Goal: Transaction & Acquisition: Purchase product/service

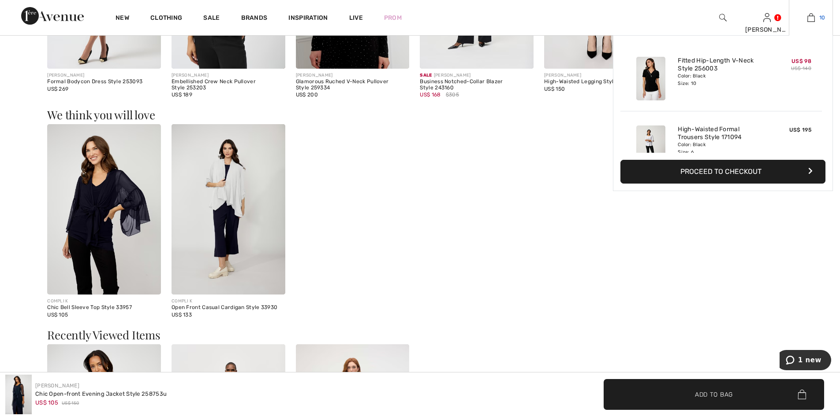
click at [813, 19] on img at bounding box center [810, 17] width 7 height 11
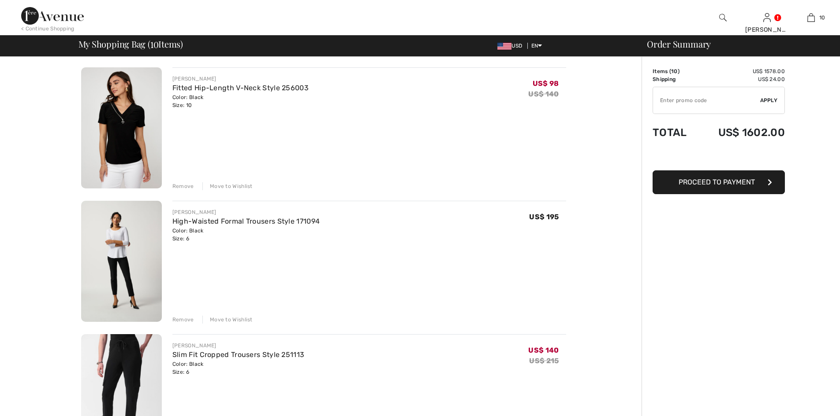
checkbox input "true"
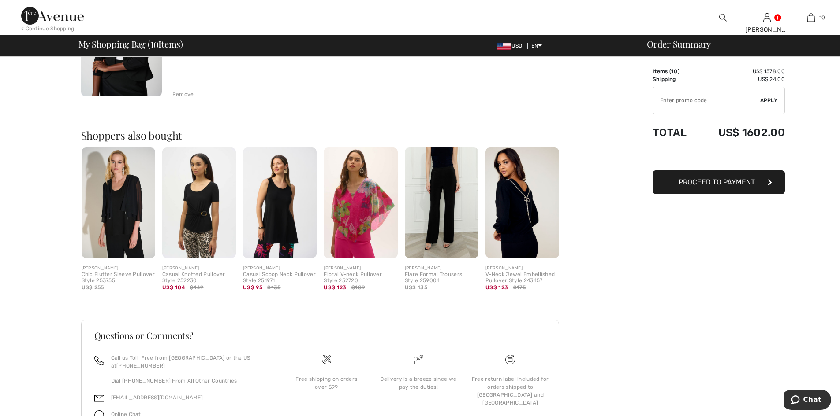
scroll to position [1291, 0]
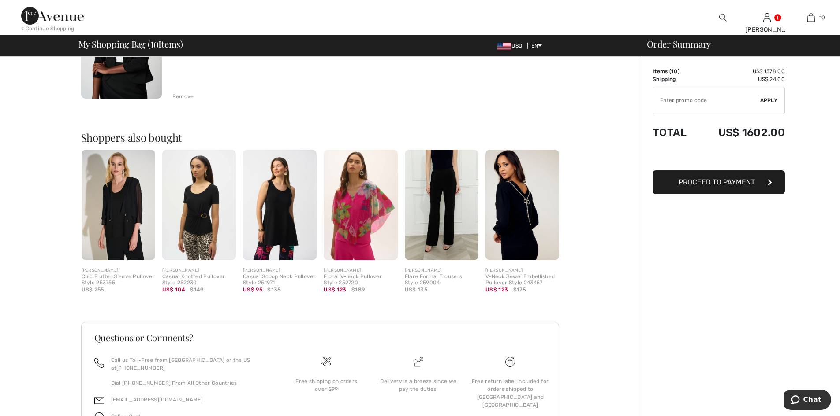
click at [531, 203] on img at bounding box center [522, 205] width 74 height 111
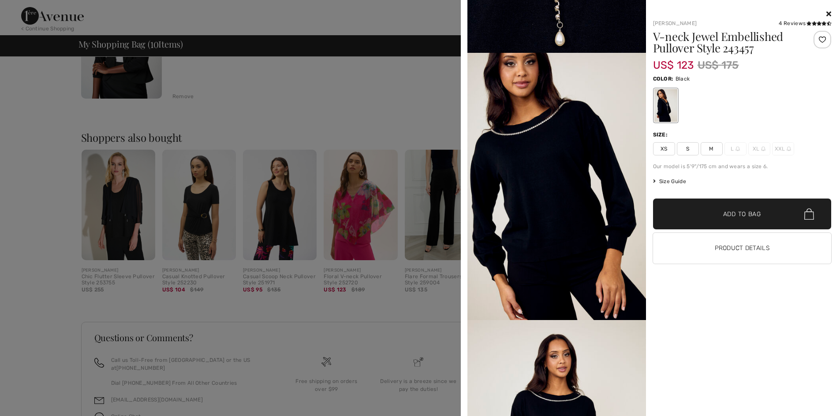
scroll to position [904, 0]
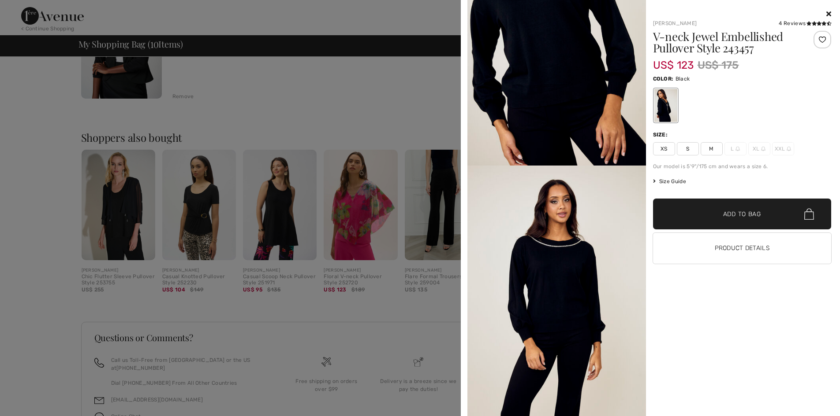
click at [831, 13] on div "Frank Lyman 4 Reviews 4 Reviews V-neck Jewel Embellished Pullover Style 243457 …" at bounding box center [650, 208] width 372 height 416
click at [825, 12] on div at bounding box center [742, 14] width 178 height 11
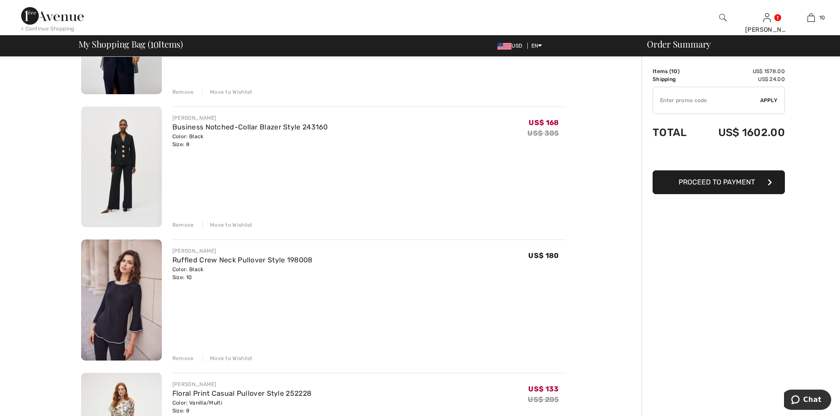
scroll to position [762, 0]
click at [123, 286] on img at bounding box center [121, 299] width 81 height 121
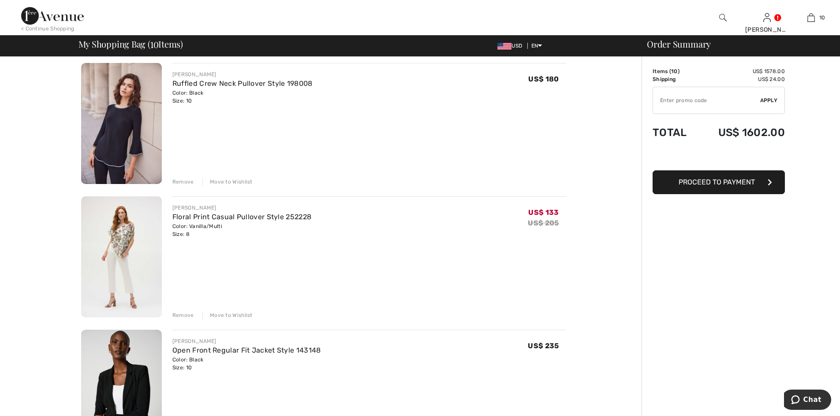
scroll to position [928, 0]
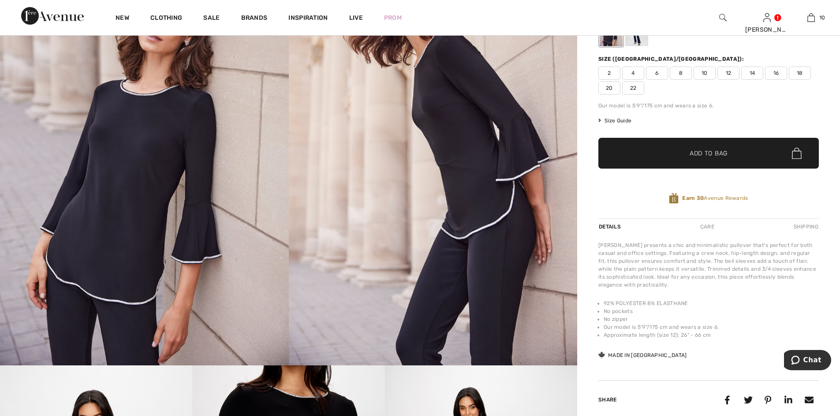
scroll to position [132, 0]
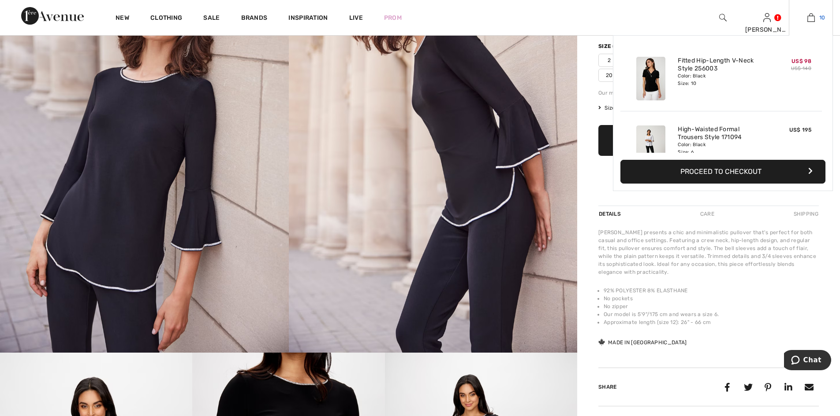
click at [813, 13] on img at bounding box center [810, 17] width 7 height 11
click at [811, 14] on img at bounding box center [810, 17] width 7 height 11
click at [810, 15] on img at bounding box center [810, 17] width 7 height 11
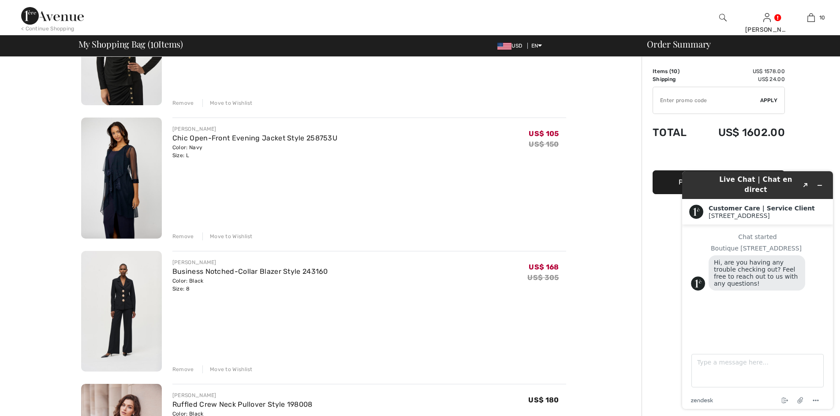
scroll to position [661, 0]
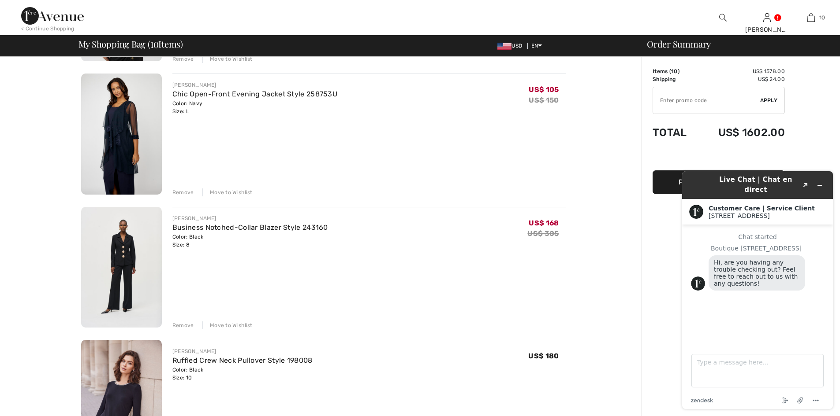
click at [222, 324] on div "Move to Wishlist" at bounding box center [227, 326] width 50 height 8
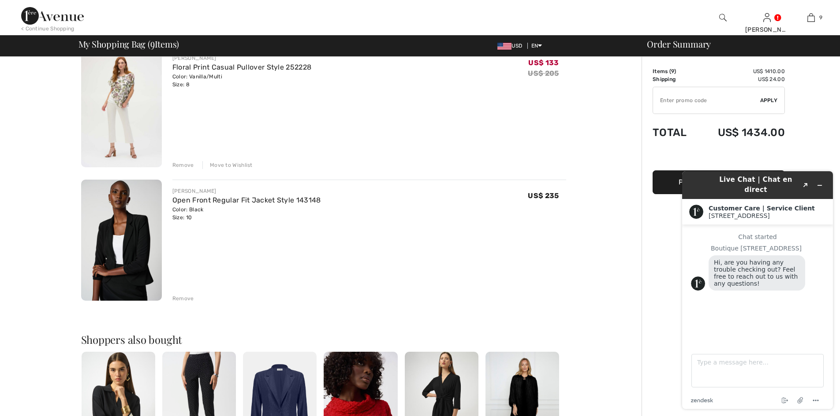
scroll to position [970, 0]
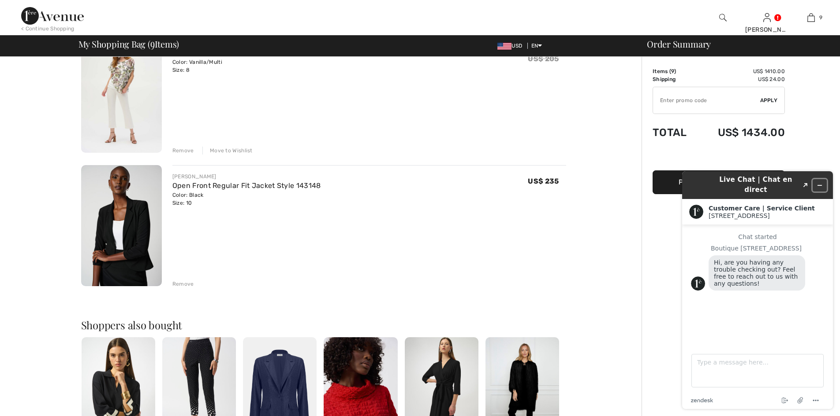
click at [819, 182] on icon "Minimize widget" at bounding box center [819, 185] width 6 height 6
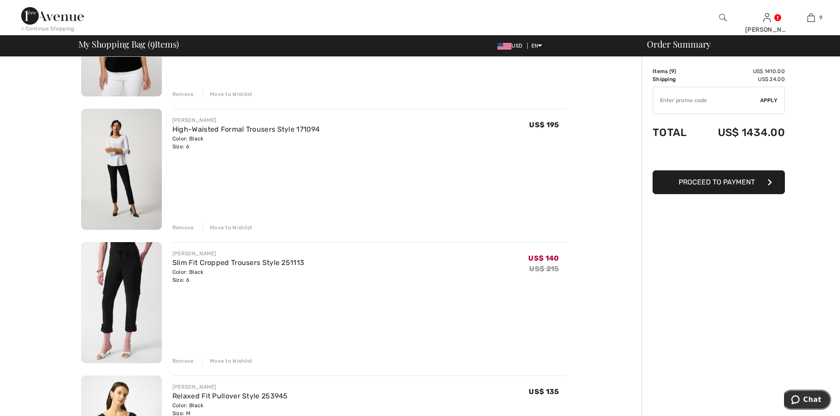
scroll to position [44, 0]
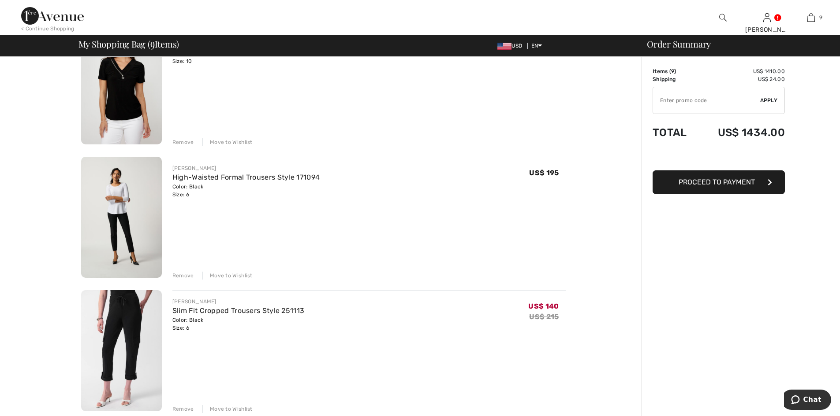
click at [701, 182] on span "Proceed to Payment" at bounding box center [716, 182] width 76 height 8
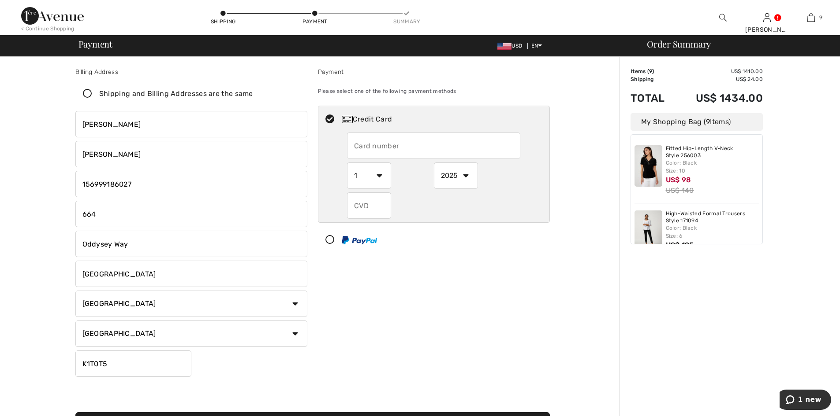
click at [414, 150] on input "text" at bounding box center [433, 146] width 173 height 26
radio input "true"
type input "4406121001453659"
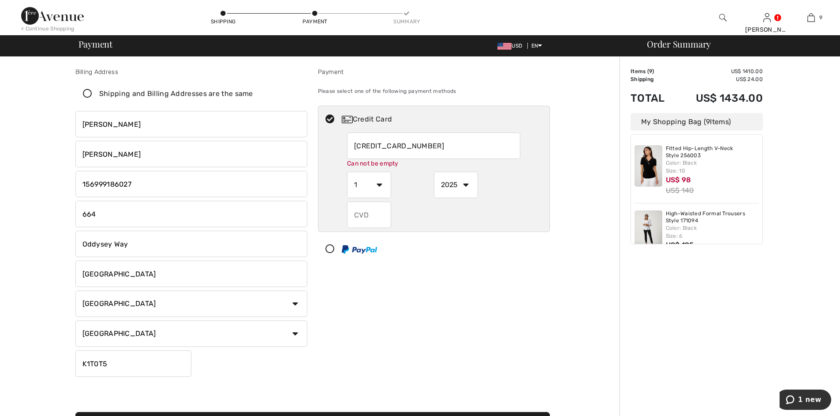
select select "8"
select select "2027"
click at [375, 213] on input "text" at bounding box center [369, 206] width 44 height 26
click at [410, 156] on input "4406121001453659" at bounding box center [433, 146] width 173 height 26
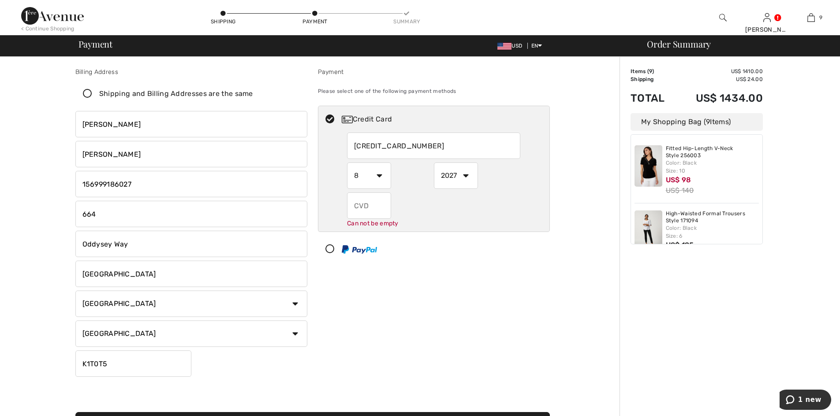
click at [410, 156] on input "4406121001453659" at bounding box center [433, 146] width 173 height 26
radio input "true"
type input "4508811102055901"
click at [344, 181] on div "4508811102055901 1 2 3 4 5 6 7 8 9 10 11 12 2025 2026 2027 2028 2029 2030 2031 …" at bounding box center [433, 181] width 231 height 96
click at [358, 175] on select "1 2 3 4 5 6 7 8 9 10 11 12" at bounding box center [369, 176] width 44 height 26
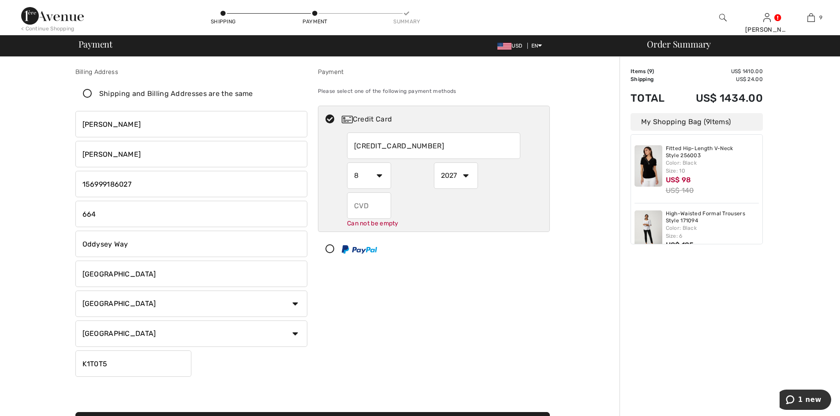
radio input "true"
select select "11"
click at [347, 163] on select "1 2 3 4 5 6 7 8 9 10 11 12" at bounding box center [369, 176] width 44 height 26
click at [458, 180] on select "2025 2026 2027 2028 2029 2030 2031 2032 2033 2034 2035" at bounding box center [456, 176] width 44 height 26
radio input "true"
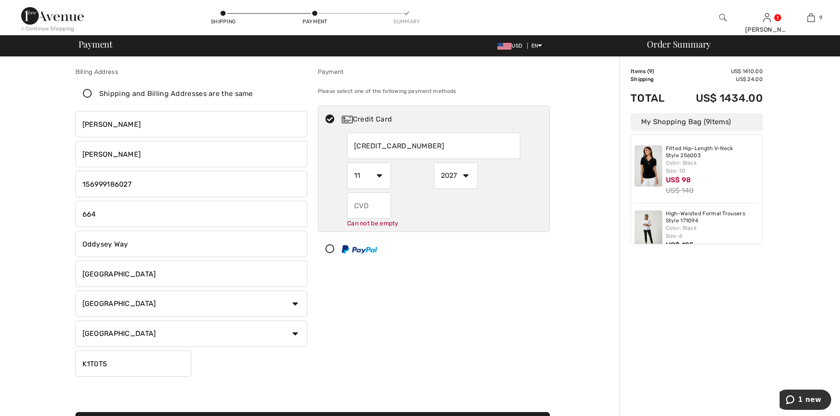
select select "2029"
click at [434, 163] on select "2025 2026 2027 2028 2029 2030 2031 2032 2033 2034 2035" at bounding box center [456, 176] width 44 height 26
click at [377, 204] on input "text" at bounding box center [369, 206] width 44 height 26
radio input "true"
type input "947"
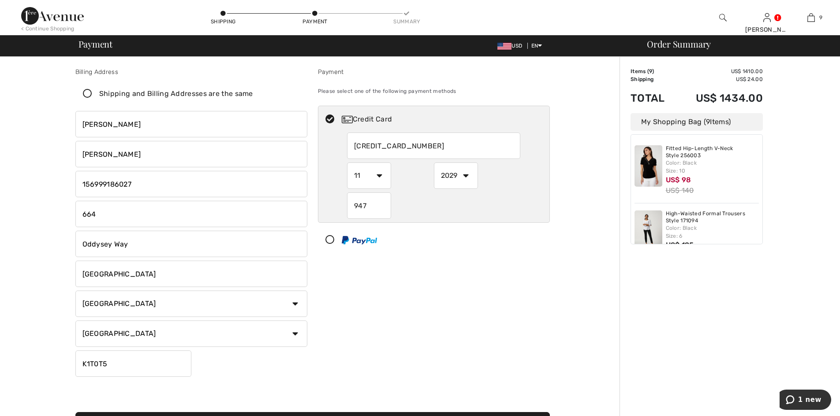
click at [468, 230] on div "Credit Card 4508811102055901 1 2 3 4 5 6 7 8 9 10 11 12 2025 2026 2027 2028 202…" at bounding box center [434, 180] width 232 height 148
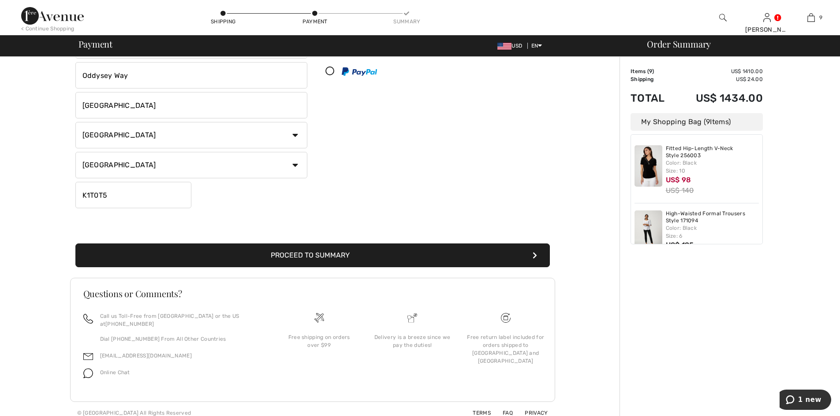
click at [357, 259] on button "Proceed to Summary" at bounding box center [312, 256] width 474 height 24
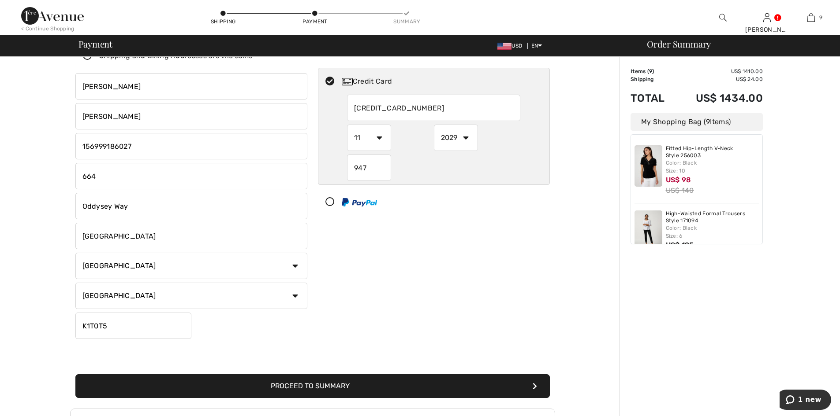
scroll to position [37, 0]
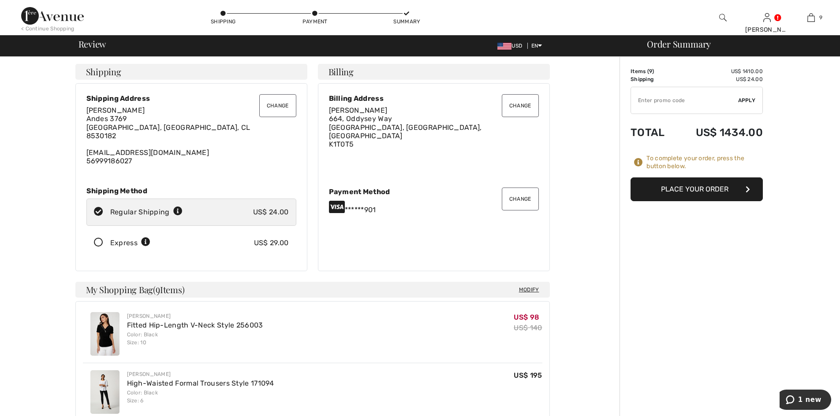
click at [267, 105] on button "Change" at bounding box center [277, 105] width 37 height 23
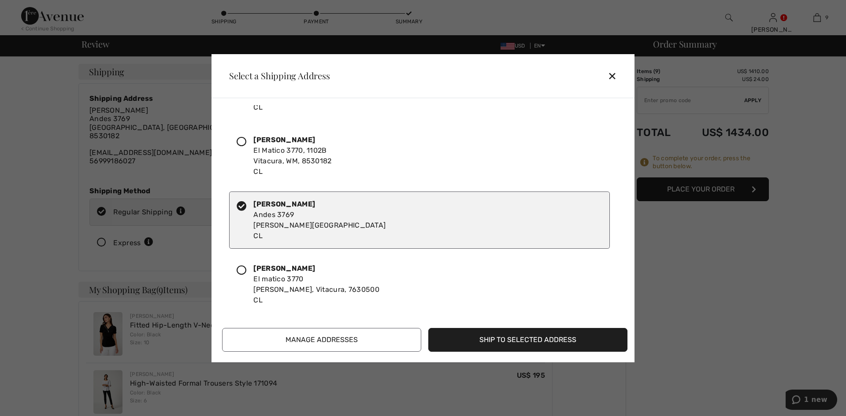
scroll to position [181, 0]
click at [615, 78] on div "✕" at bounding box center [616, 76] width 16 height 19
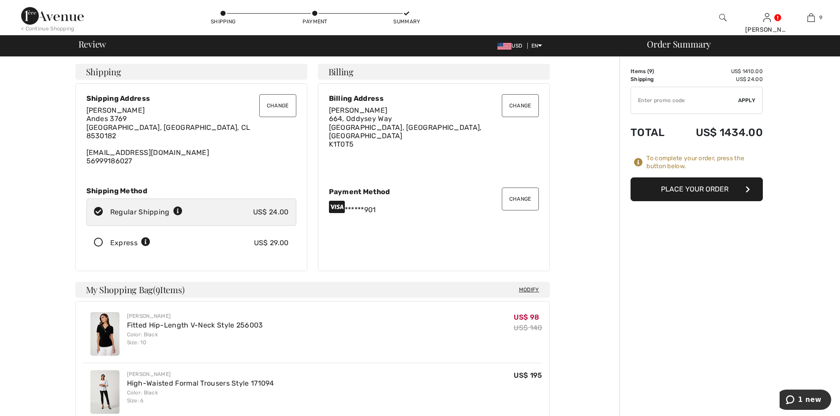
click at [275, 105] on button "Change" at bounding box center [277, 105] width 37 height 23
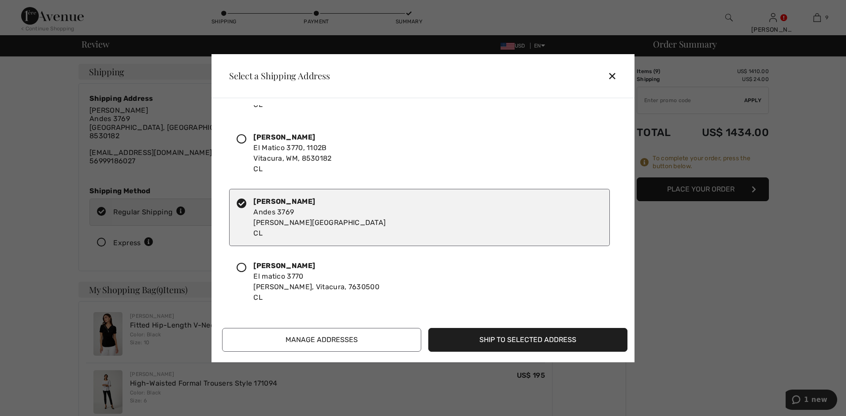
click at [355, 336] on button "Manage Addresses" at bounding box center [321, 340] width 199 height 24
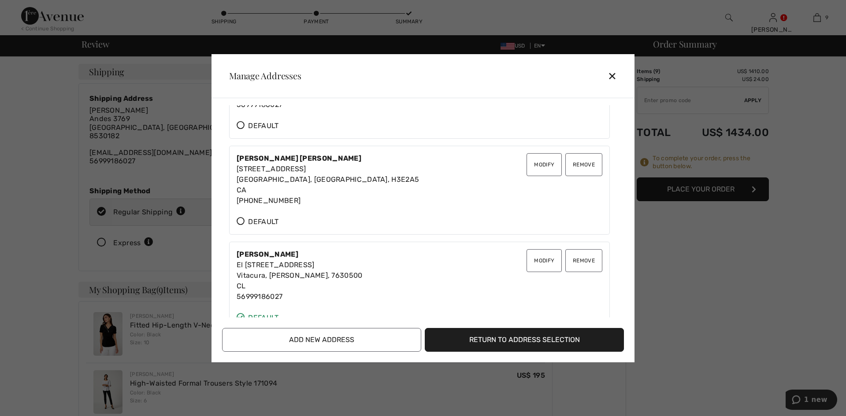
scroll to position [0, 0]
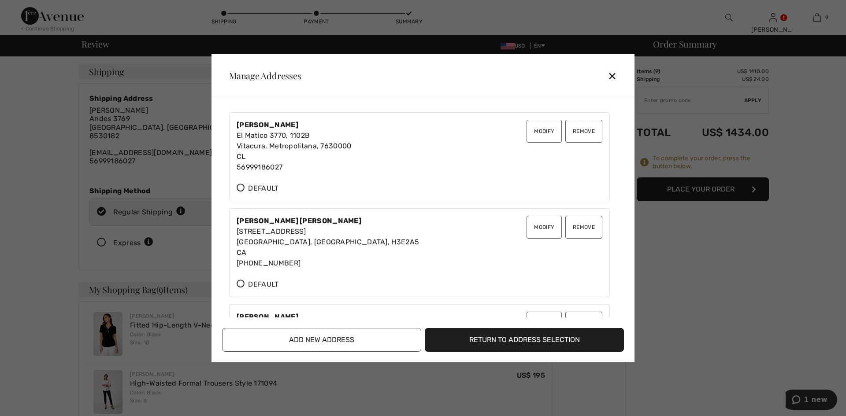
click at [611, 69] on div "✕" at bounding box center [616, 76] width 16 height 19
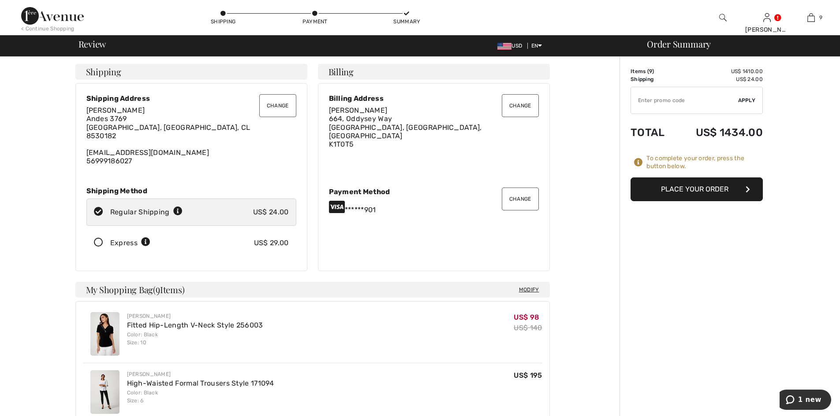
click at [279, 104] on button "Change" at bounding box center [277, 105] width 37 height 23
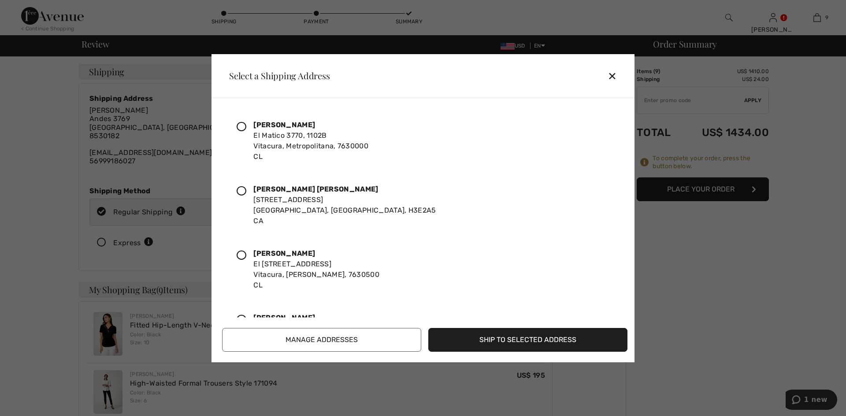
click at [611, 74] on div "✕" at bounding box center [616, 76] width 16 height 19
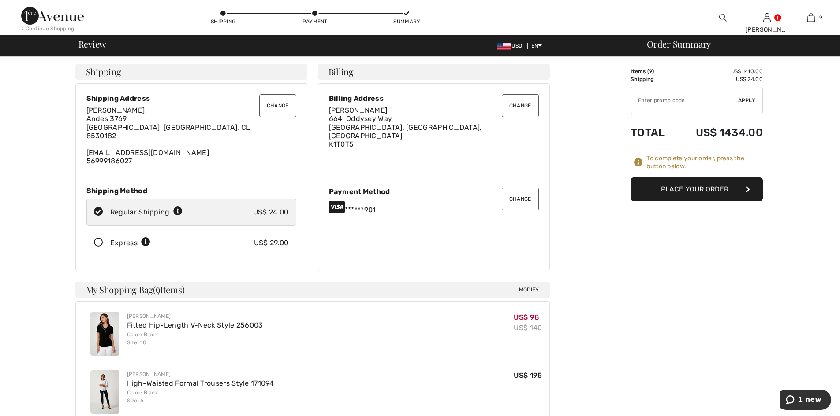
click at [270, 111] on button "Change" at bounding box center [277, 105] width 37 height 23
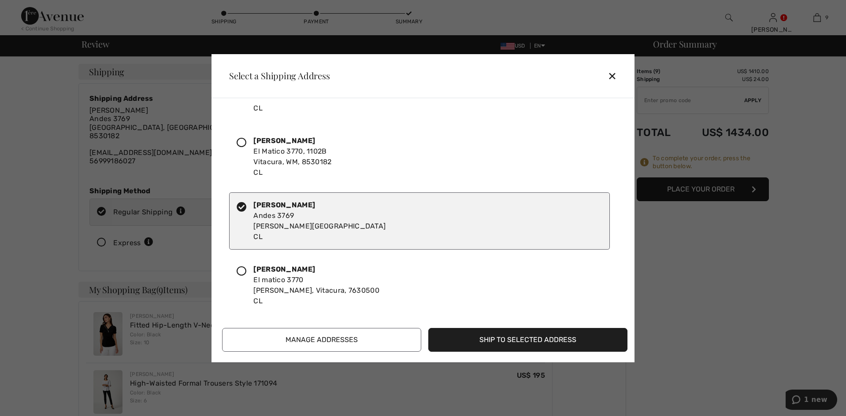
scroll to position [181, 0]
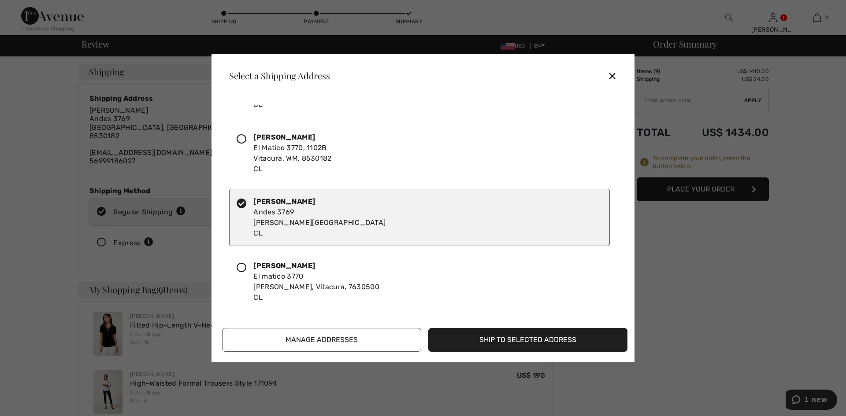
click at [394, 341] on button "Manage Addresses" at bounding box center [321, 340] width 199 height 24
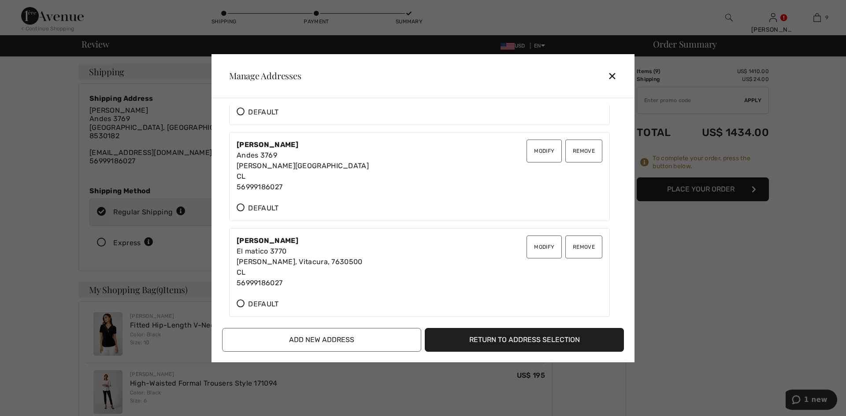
scroll to position [371, 0]
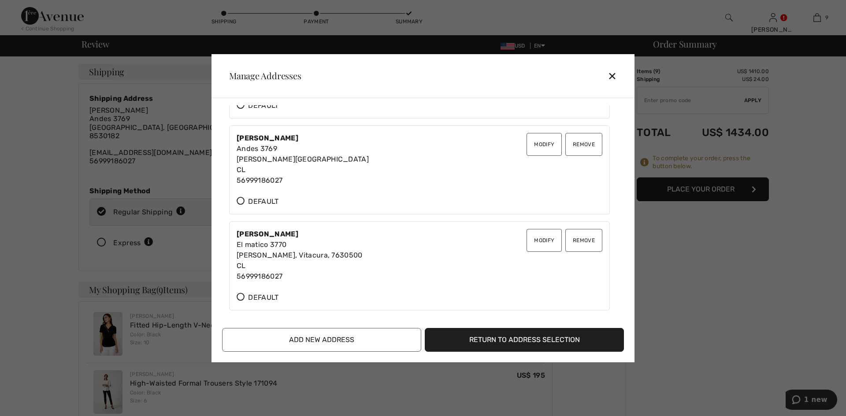
click at [535, 144] on button "Modify" at bounding box center [544, 144] width 35 height 23
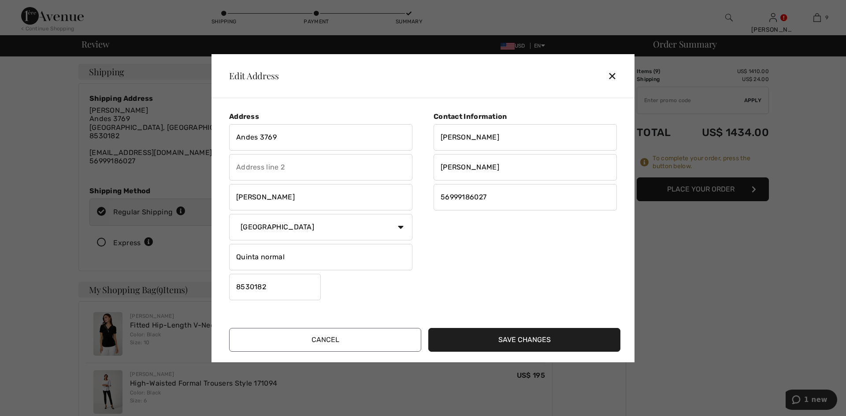
click at [292, 143] on input "Andes 3769" at bounding box center [320, 137] width 183 height 26
type input "664 oddysey way"
click at [330, 158] on input "text" at bounding box center [320, 167] width 183 height 26
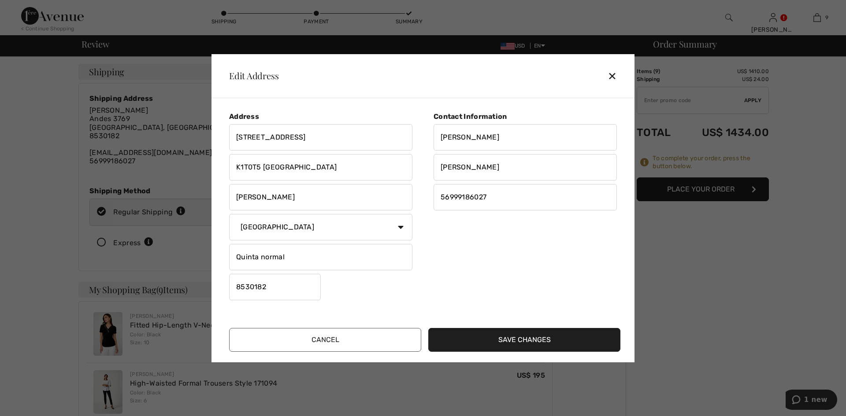
type input "K1T0T5 Ottawa"
click at [320, 204] on input "Santiago" at bounding box center [320, 197] width 183 height 26
type input "Ottawa"
click at [367, 229] on select "Country Canada United States Afghanistan Aland Islands Albania Algeria American…" at bounding box center [320, 227] width 183 height 26
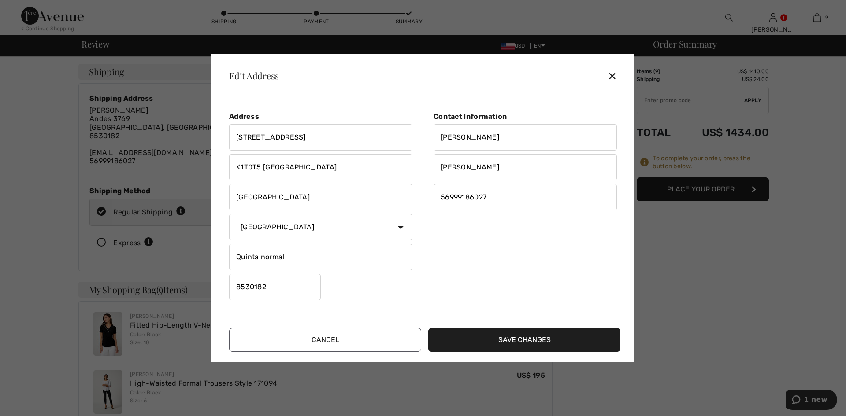
select select "CA"
click at [229, 214] on select "Country Canada United States Afghanistan Aland Islands Albania Algeria American…" at bounding box center [320, 227] width 183 height 26
click at [252, 170] on input "K1T0T5 Ottawa" at bounding box center [320, 167] width 183 height 26
type input "K1T0T5 Ottawa"
click at [355, 250] on select "State/Province Alberta British Columbia Manitoba New Brunswick Newfoundland and…" at bounding box center [320, 257] width 183 height 26
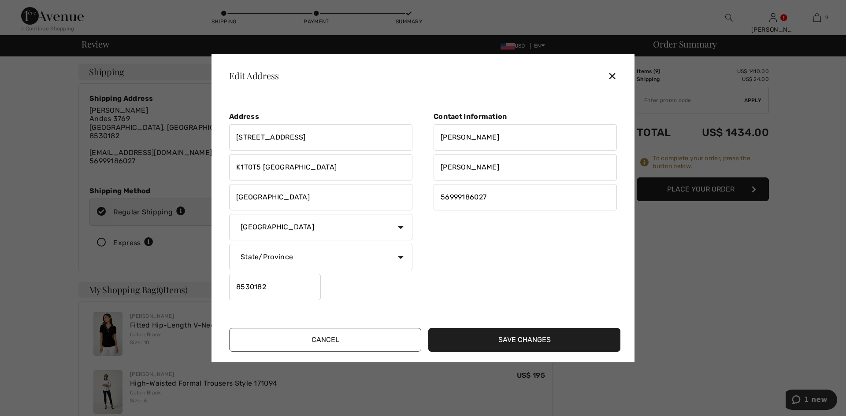
select select "ON"
click at [229, 244] on select "State/Province Alberta British Columbia Manitoba New Brunswick Newfoundland and…" at bounding box center [320, 257] width 183 height 26
click at [318, 285] on input "8530182" at bounding box center [275, 287] width 92 height 26
type input "K1T0T5"
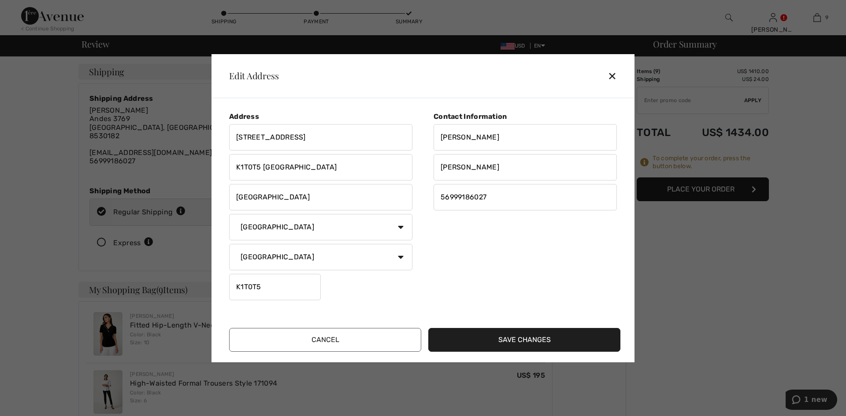
click at [535, 144] on input "[PERSON_NAME]" at bounding box center [525, 137] width 183 height 26
type input "aIDA"
type input "f"
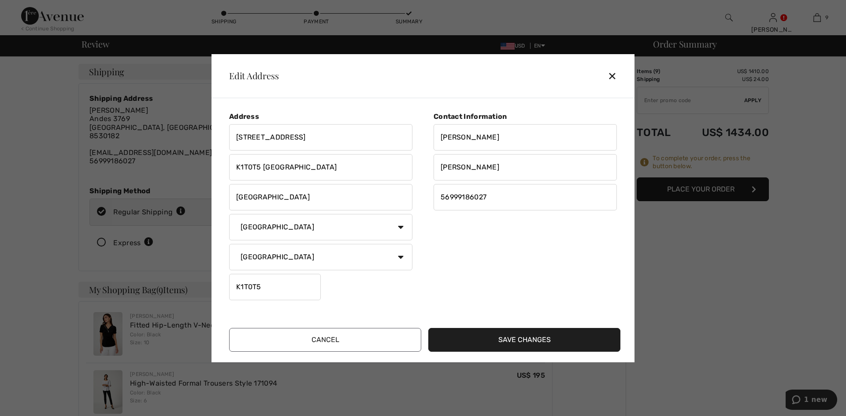
type input "Faria"
click at [535, 144] on input "aIDA" at bounding box center [525, 137] width 183 height 26
type input "Aida"
click at [515, 199] on input "56999186027" at bounding box center [525, 197] width 183 height 26
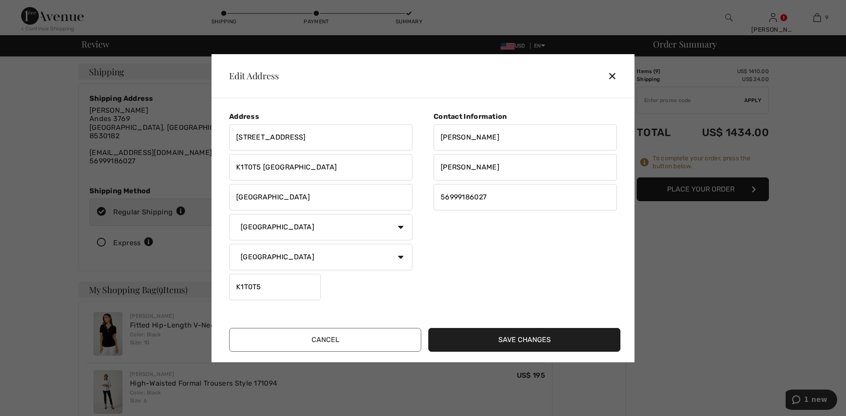
click at [515, 199] on input "56999186027" at bounding box center [525, 197] width 183 height 26
type input "5"
type input "+"
type input "13435762498"
click at [530, 337] on button "Save Changes" at bounding box center [524, 340] width 192 height 24
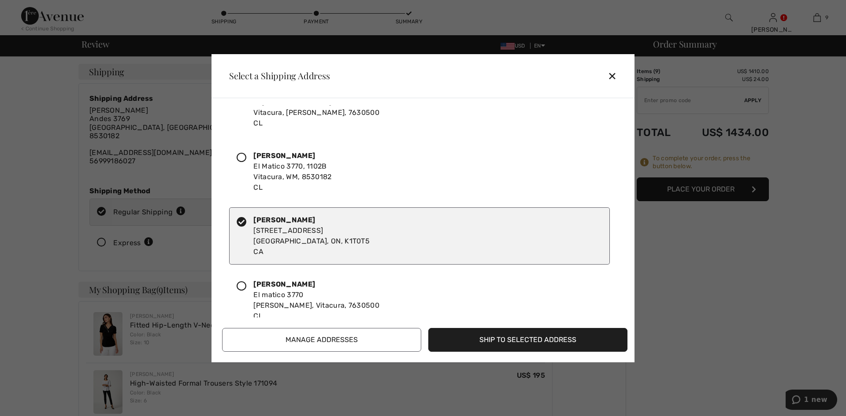
scroll to position [181, 0]
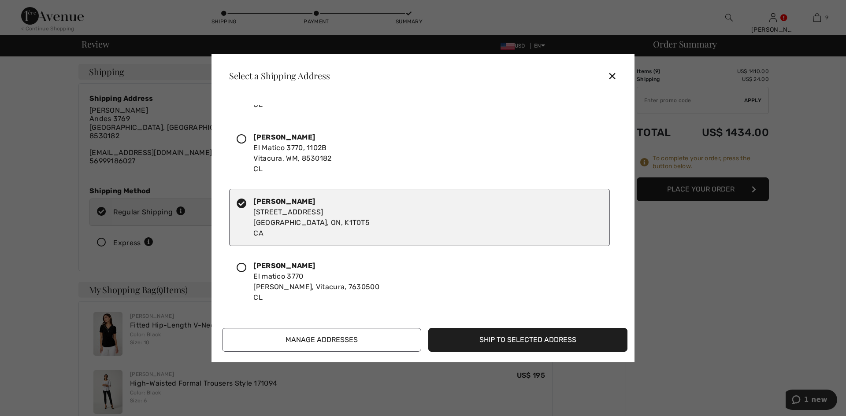
click at [509, 341] on button "Ship to Selected Address" at bounding box center [527, 340] width 199 height 24
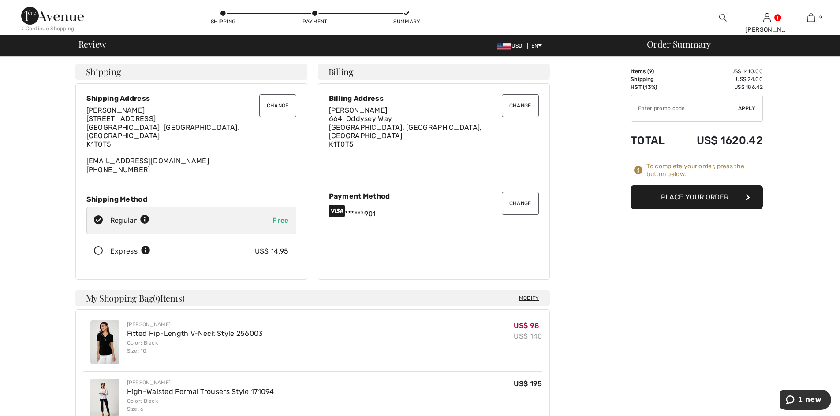
click at [282, 101] on button "Change" at bounding box center [277, 105] width 37 height 23
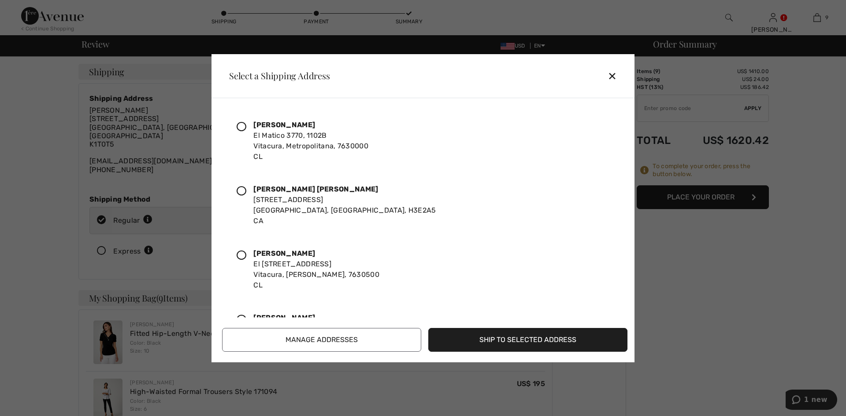
click at [239, 127] on icon at bounding box center [242, 127] width 10 height 10
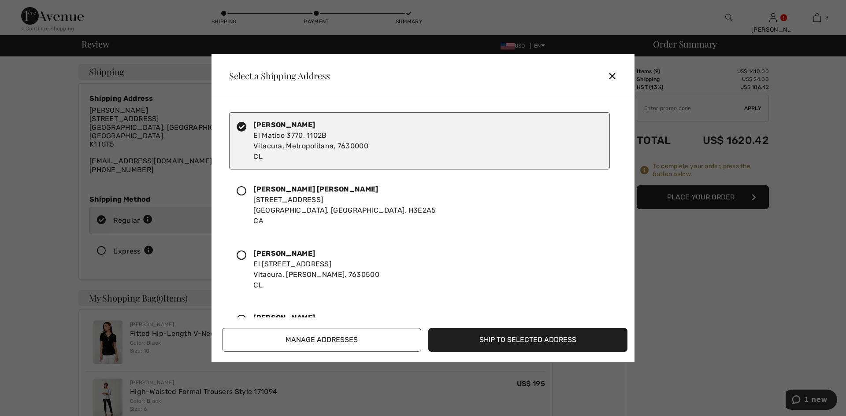
click at [531, 343] on button "Ship to Selected Address" at bounding box center [527, 340] width 199 height 24
click at [520, 336] on button "Ship to Selected Address" at bounding box center [527, 340] width 199 height 24
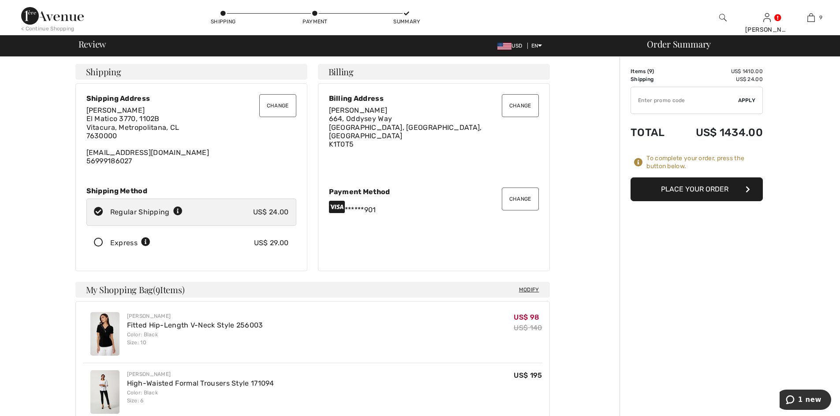
click at [518, 108] on button "Change" at bounding box center [520, 105] width 37 height 23
